Goal: Task Accomplishment & Management: Complete application form

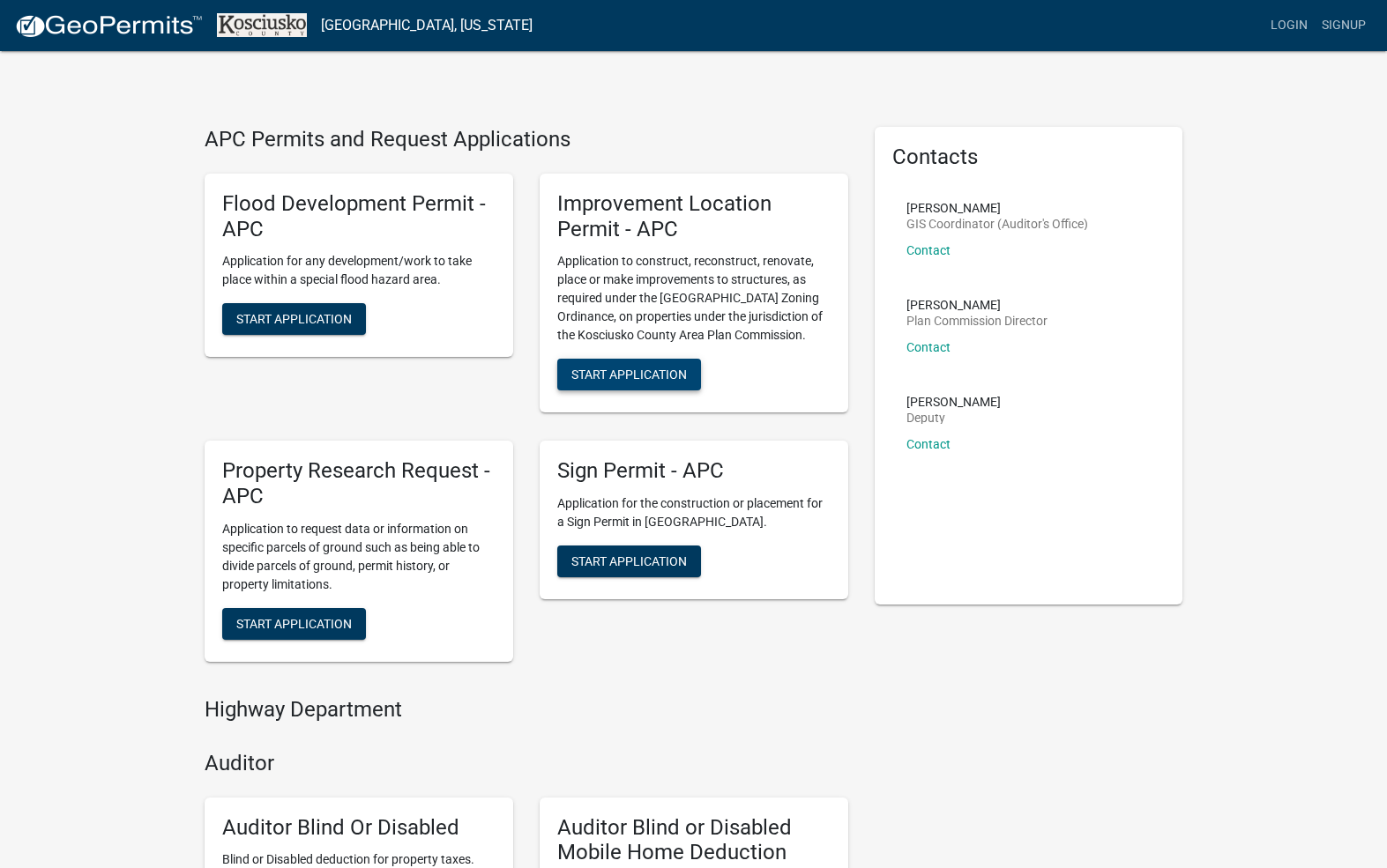
click at [608, 374] on span "Start Application" at bounding box center [629, 374] width 116 height 14
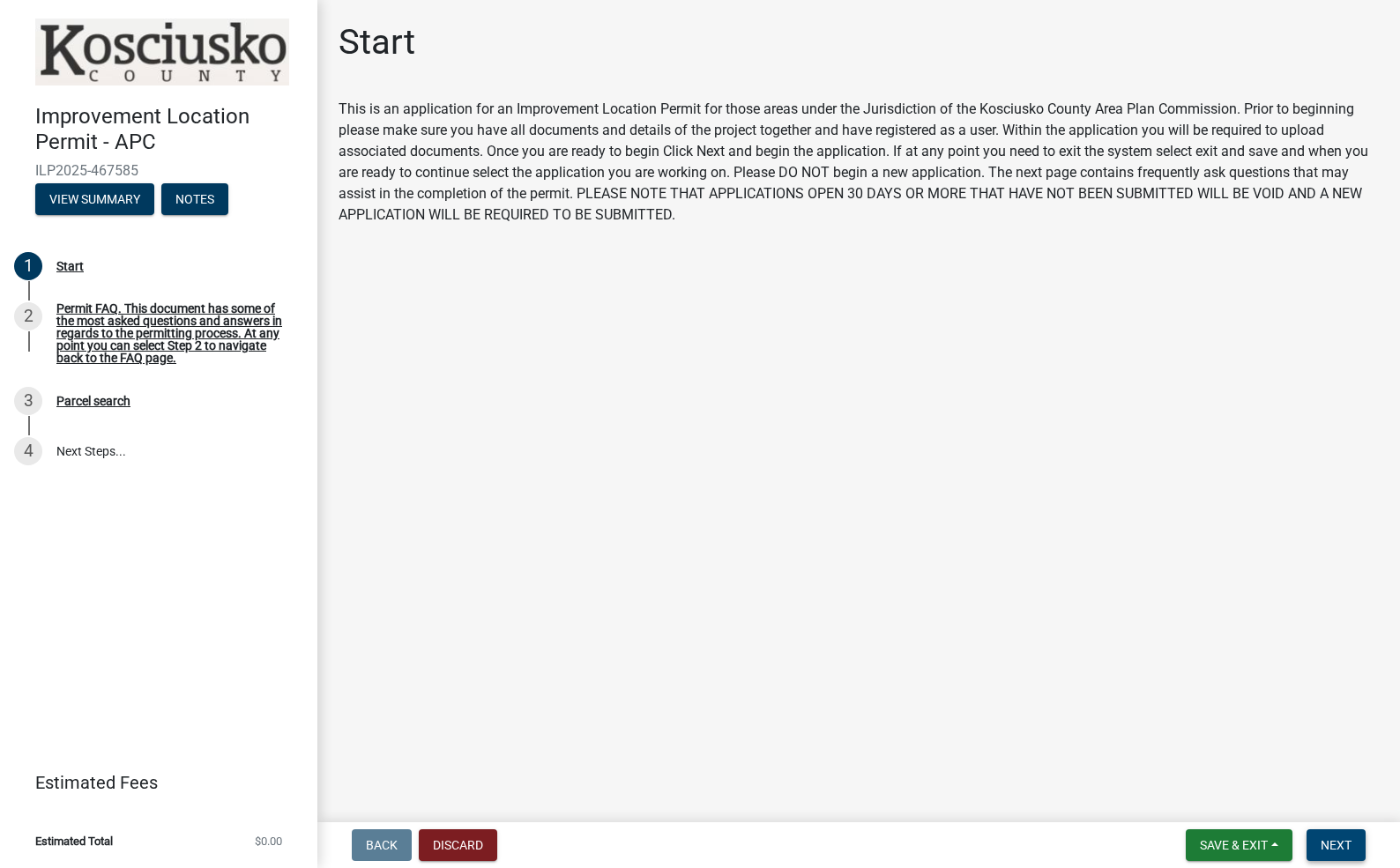
click at [1338, 836] on button "Next" at bounding box center [1336, 845] width 59 height 32
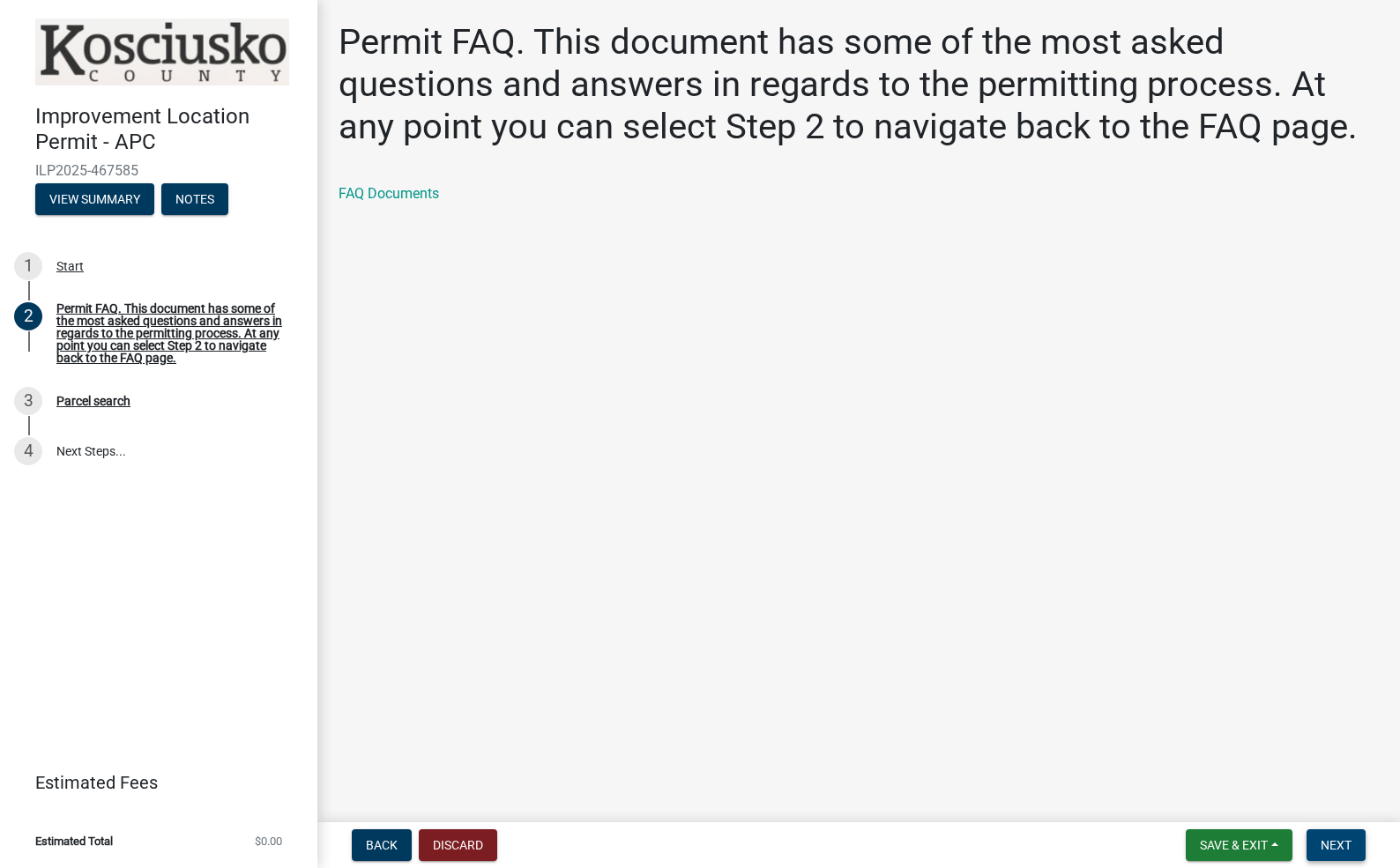
click at [1337, 836] on button "Next" at bounding box center [1336, 845] width 59 height 32
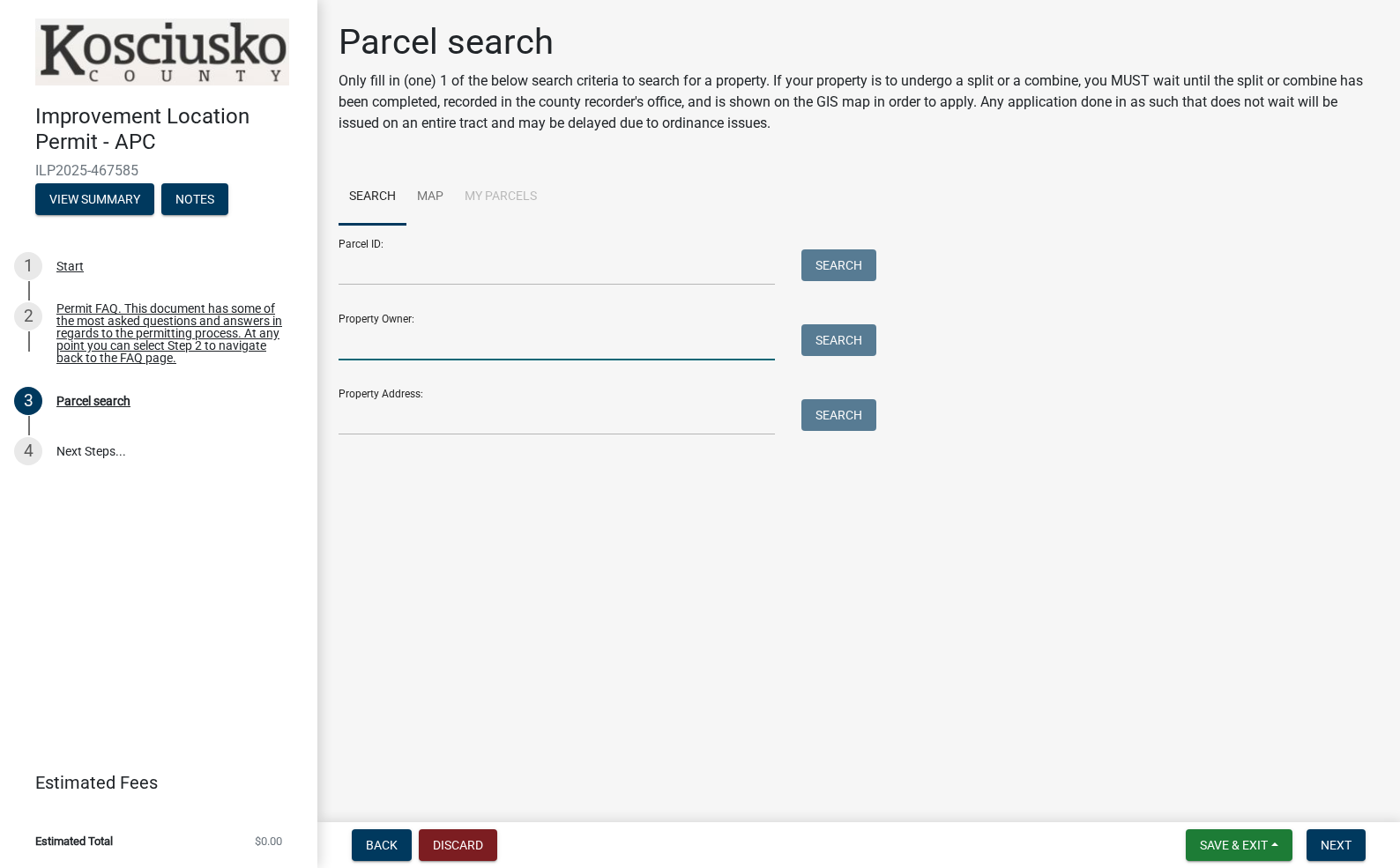
click at [416, 349] on input "Property Owner:" at bounding box center [557, 343] width 436 height 36
click at [374, 422] on input "Property Address:" at bounding box center [557, 417] width 436 height 36
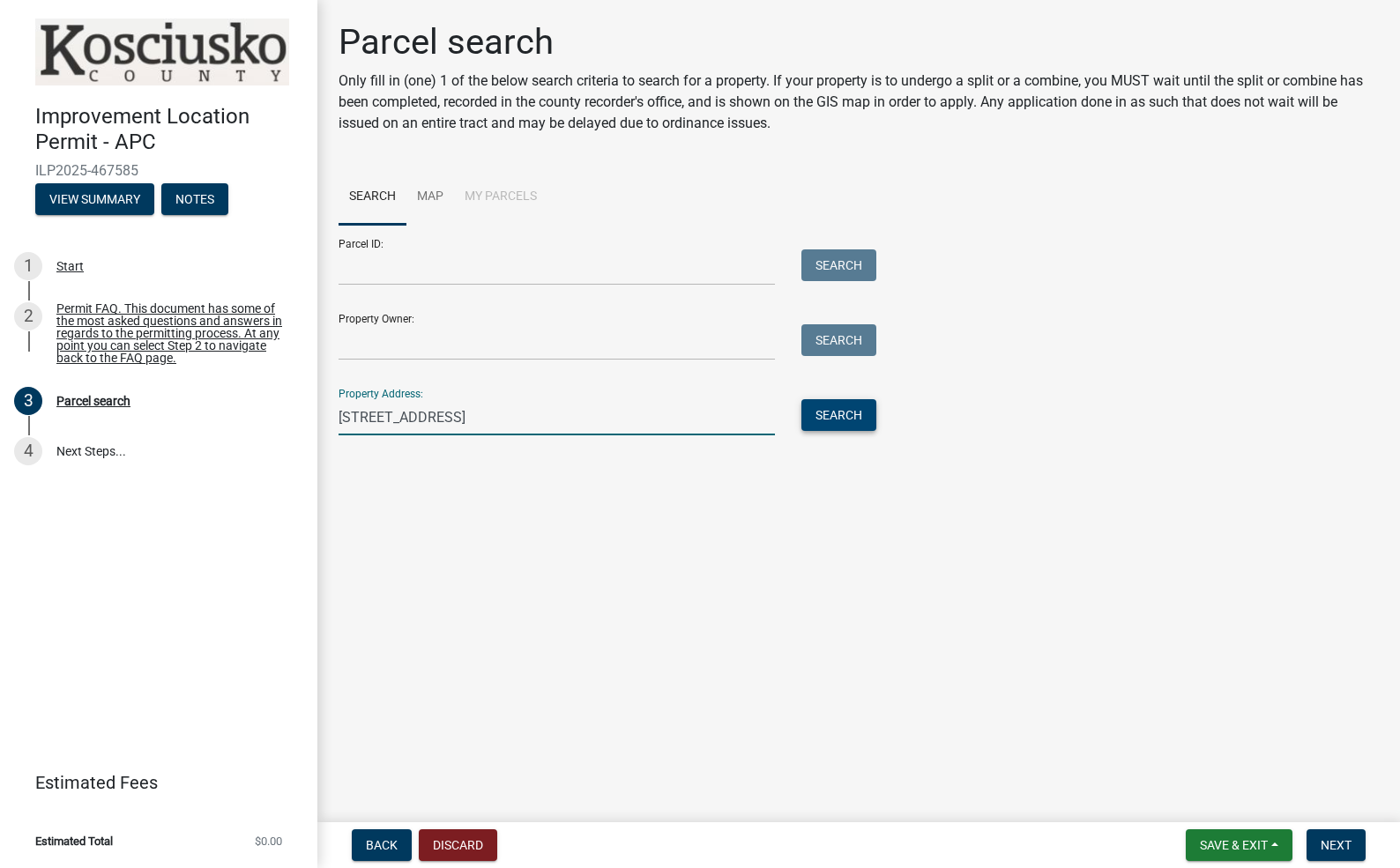
click at [825, 409] on button "Search" at bounding box center [838, 414] width 74 height 32
click at [515, 421] on input "[STREET_ADDRESS]" at bounding box center [557, 417] width 436 height 36
type input "6796 E Waco"
click at [820, 404] on button "Search" at bounding box center [838, 414] width 74 height 32
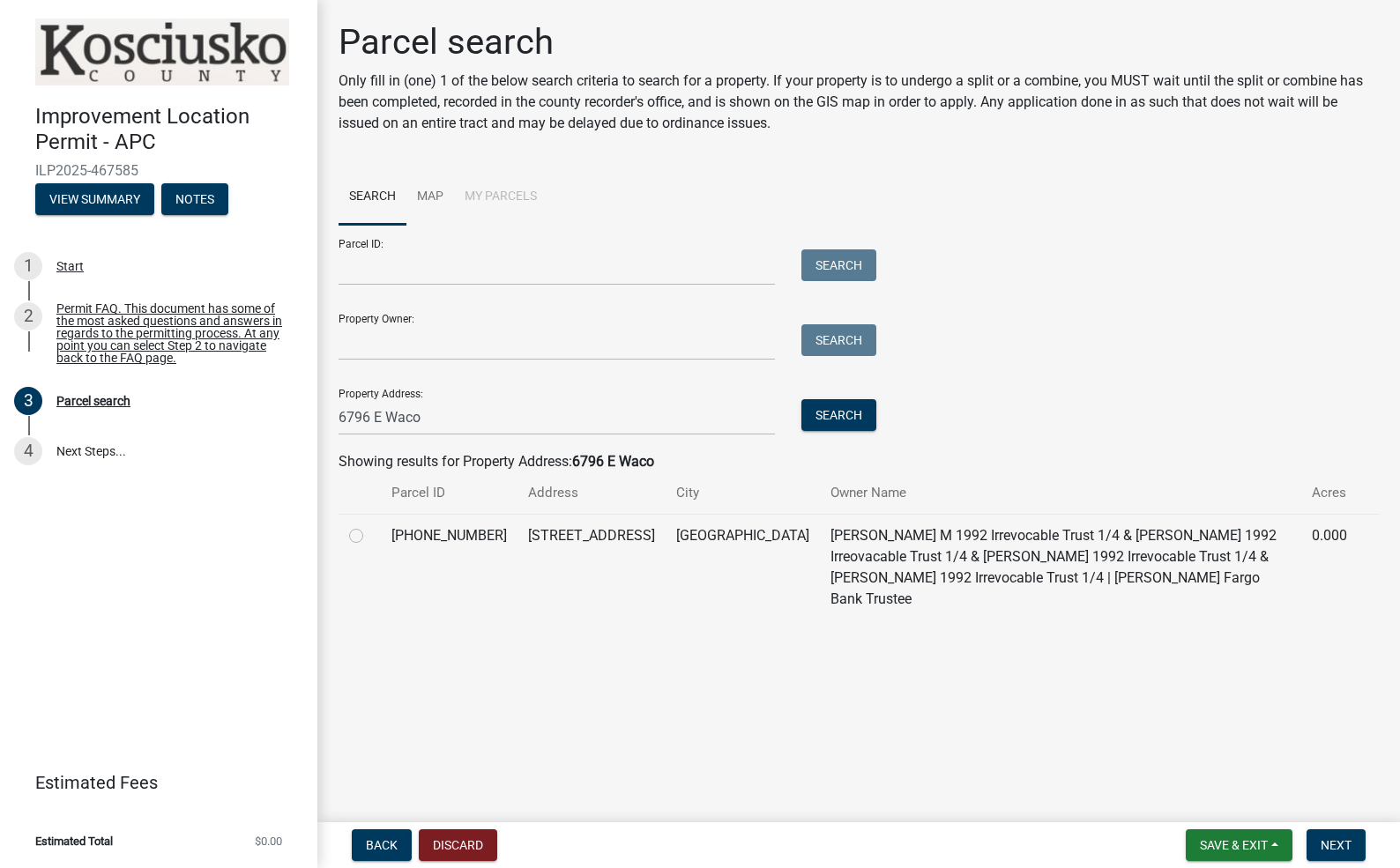
click at [371, 525] on label at bounding box center [371, 525] width 0 height 0
click at [371, 537] on input "radio" at bounding box center [376, 531] width 11 height 11
radio input "true"
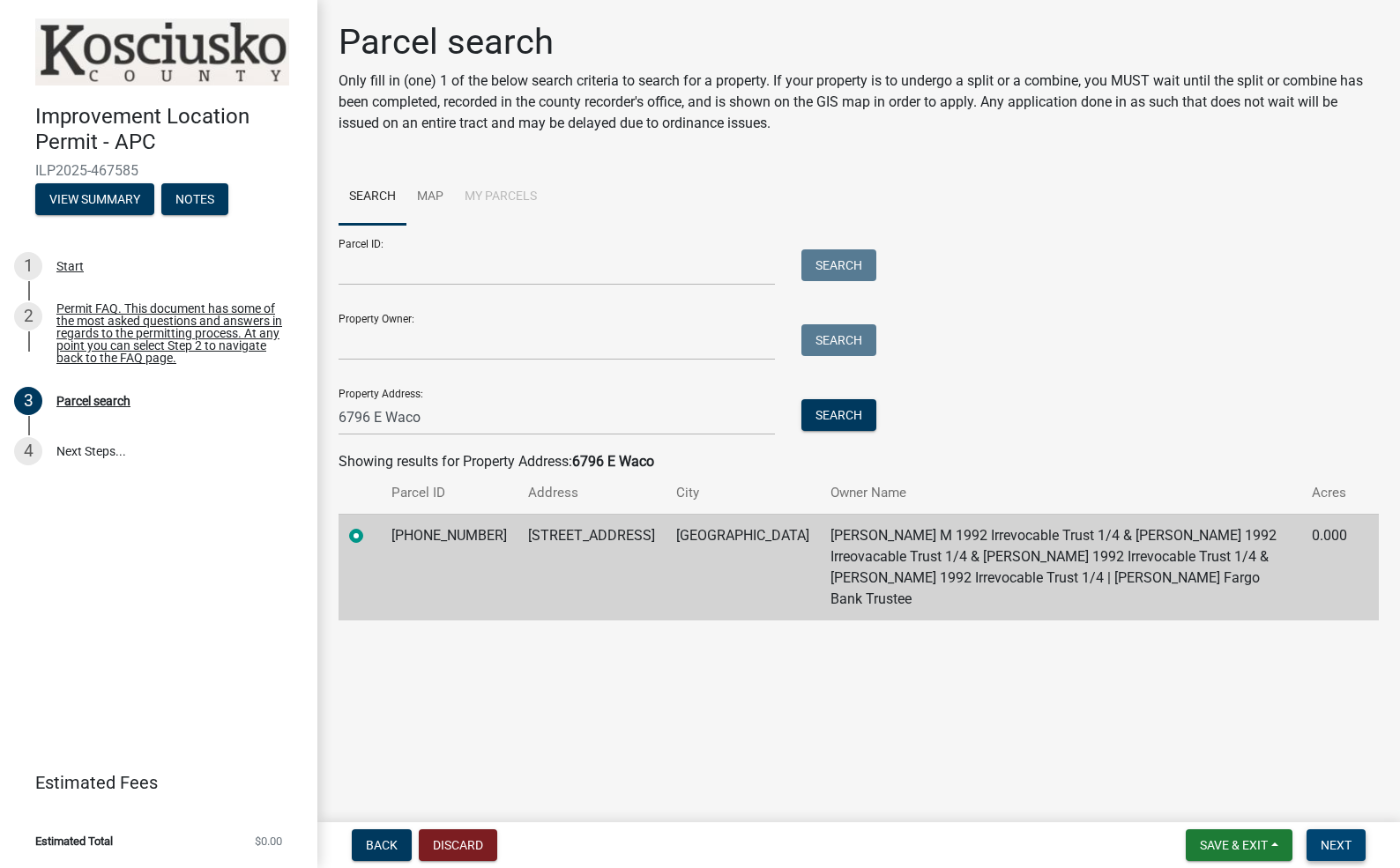
click at [1339, 838] on span "Next" at bounding box center [1336, 845] width 31 height 14
